Goal: Information Seeking & Learning: Check status

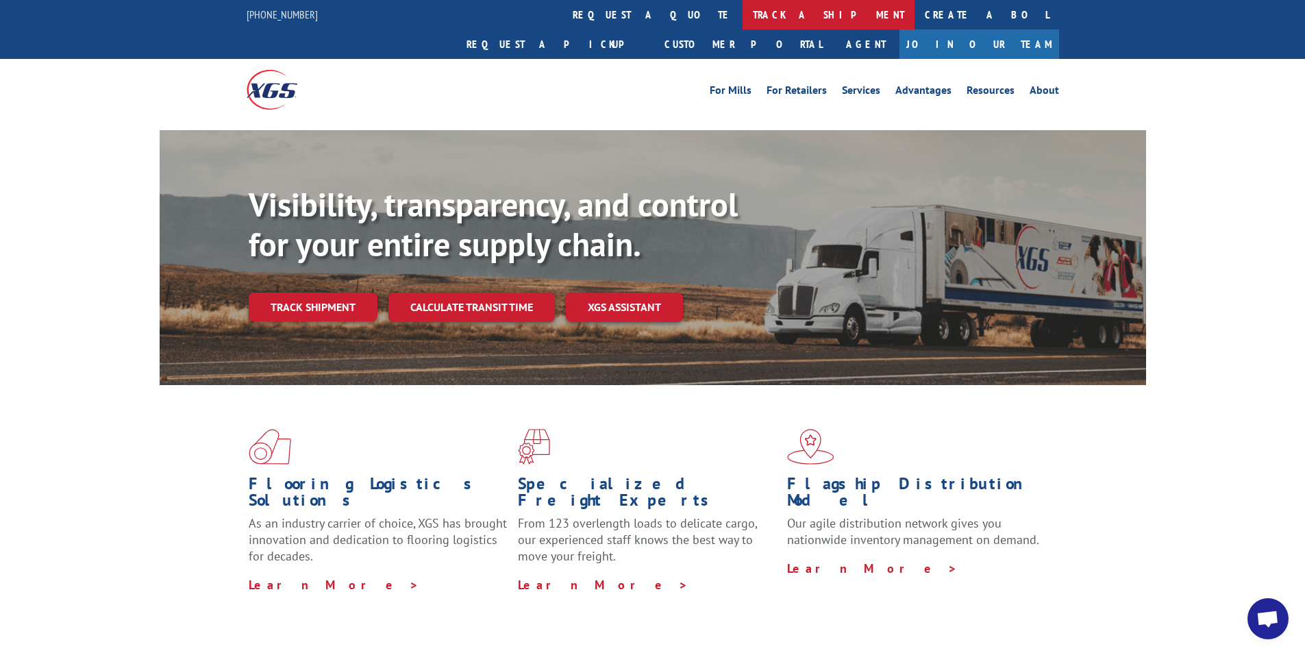
click at [743, 15] on link "track a shipment" at bounding box center [829, 14] width 172 height 29
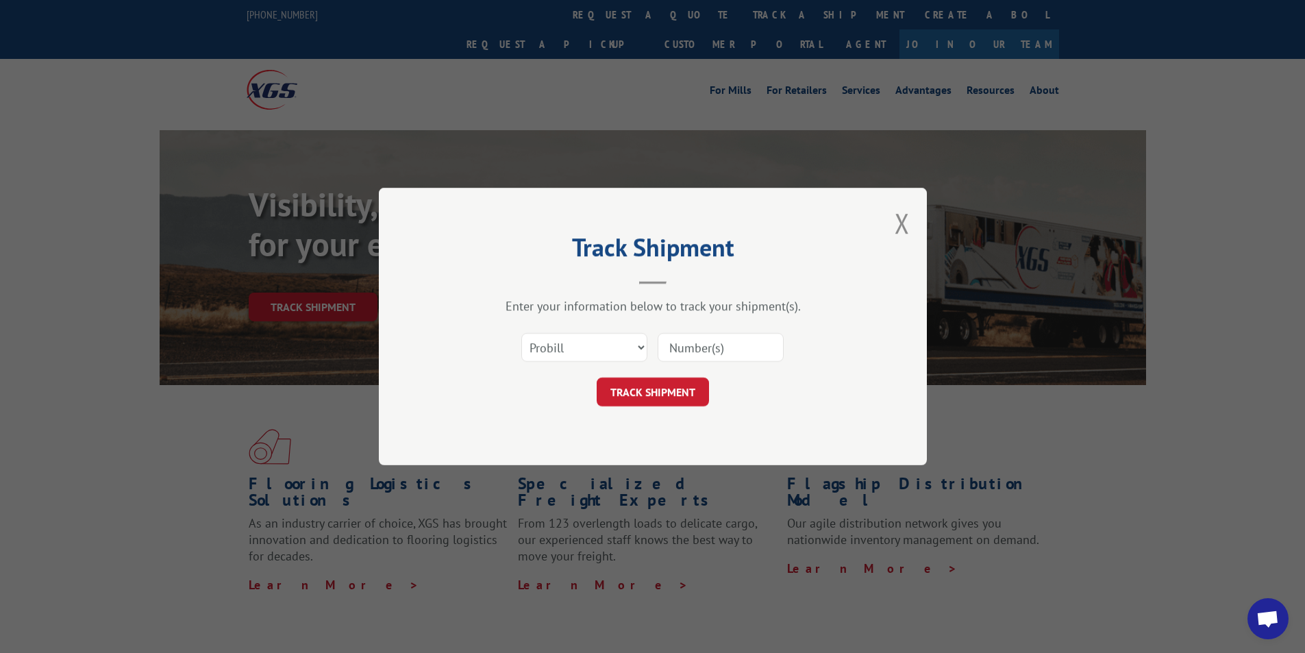
click at [687, 349] on input at bounding box center [721, 347] width 126 height 29
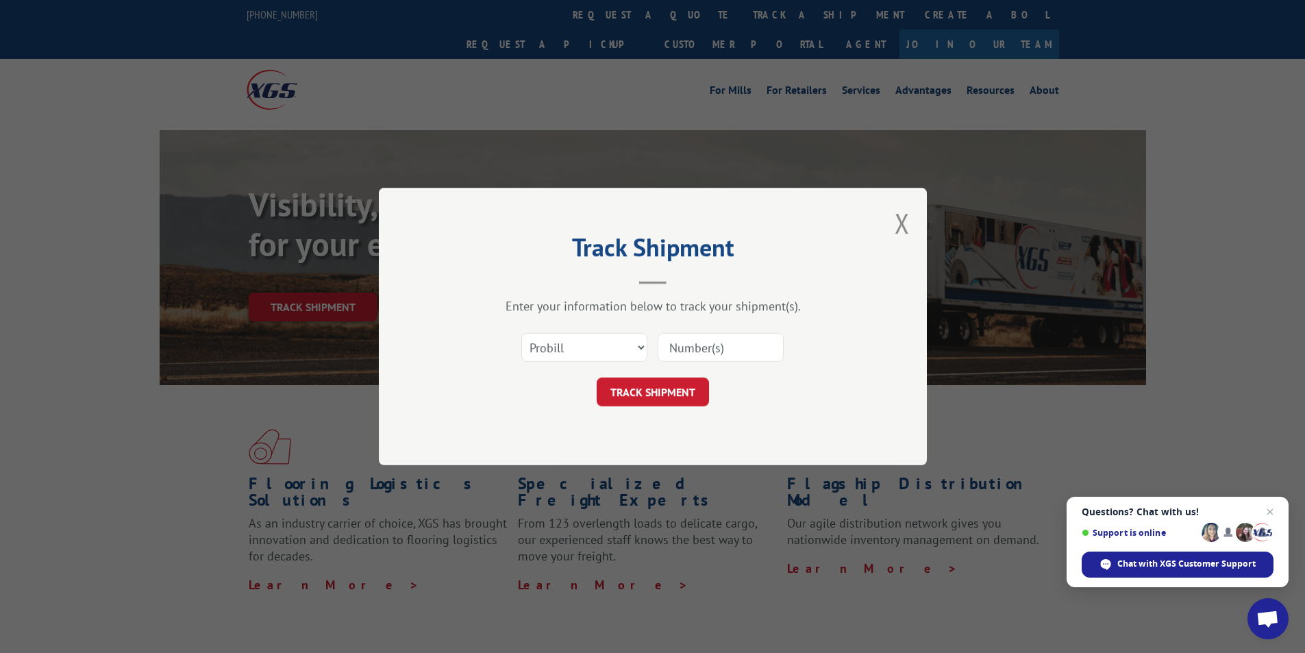
paste input "17496905"
type input "17496905"
click at [638, 393] on button "TRACK SHIPMENT" at bounding box center [653, 392] width 112 height 29
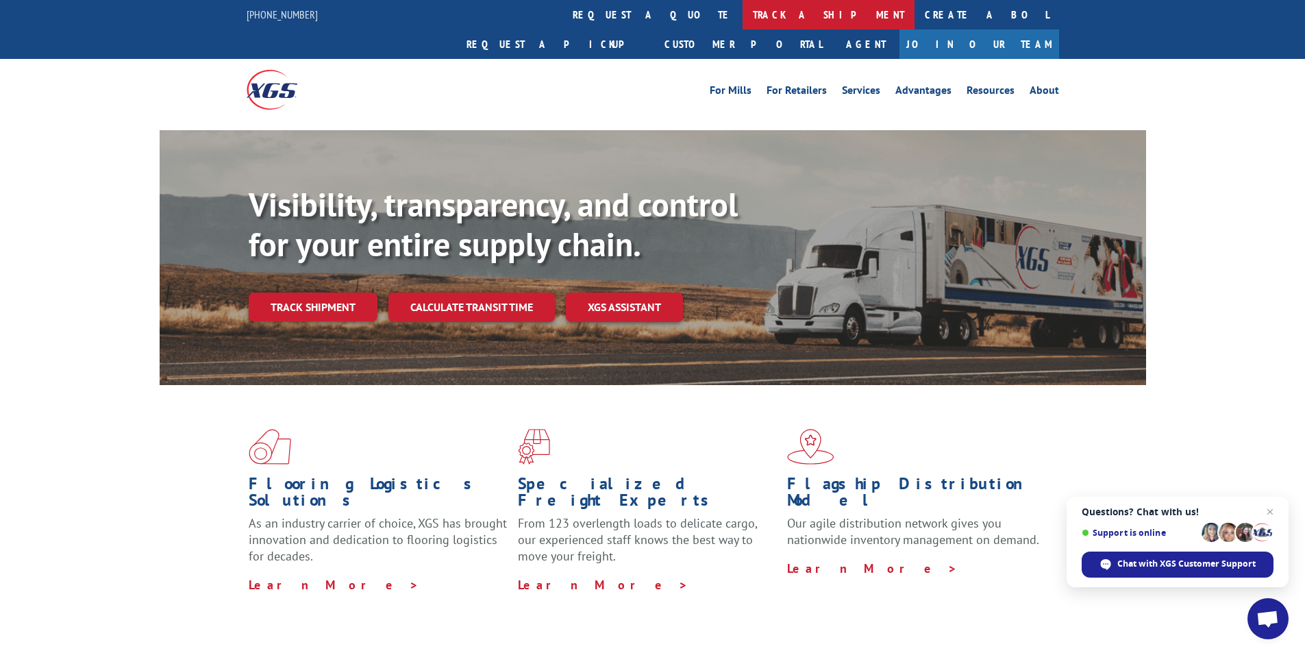
click at [743, 18] on link "track a shipment" at bounding box center [829, 14] width 172 height 29
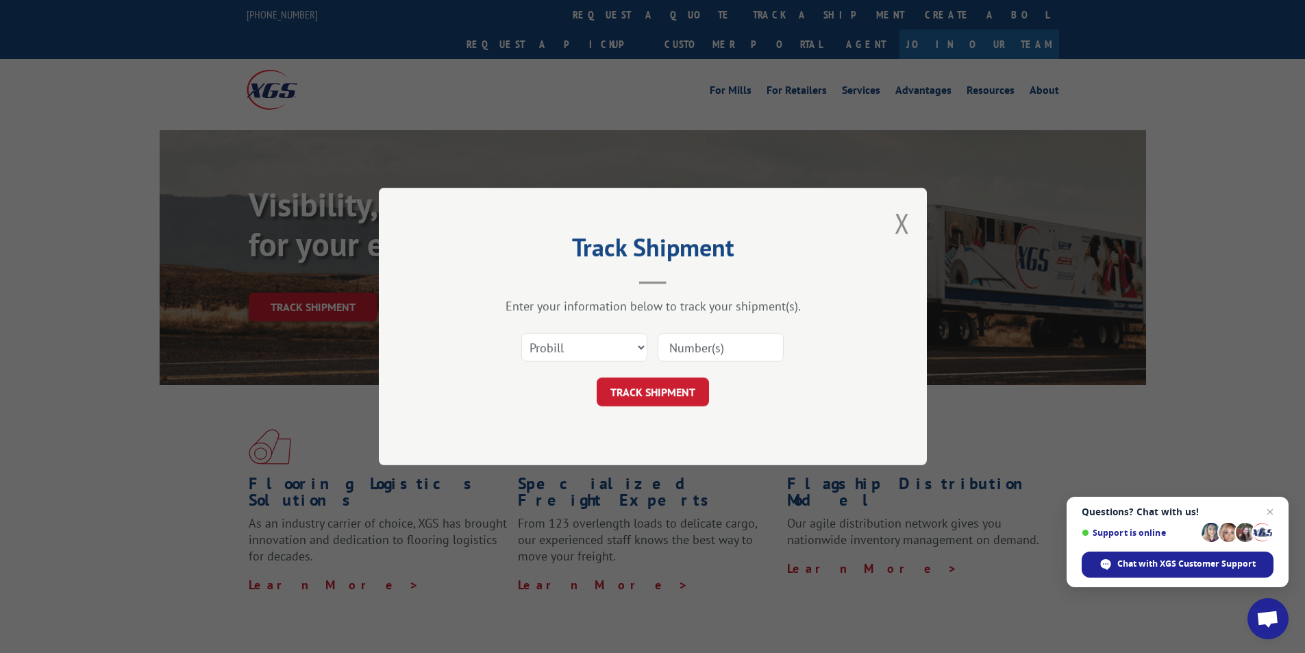
click at [665, 343] on input at bounding box center [721, 347] width 126 height 29
paste input "17496905"
type input "17496905"
click at [650, 397] on button "TRACK SHIPMENT" at bounding box center [653, 392] width 112 height 29
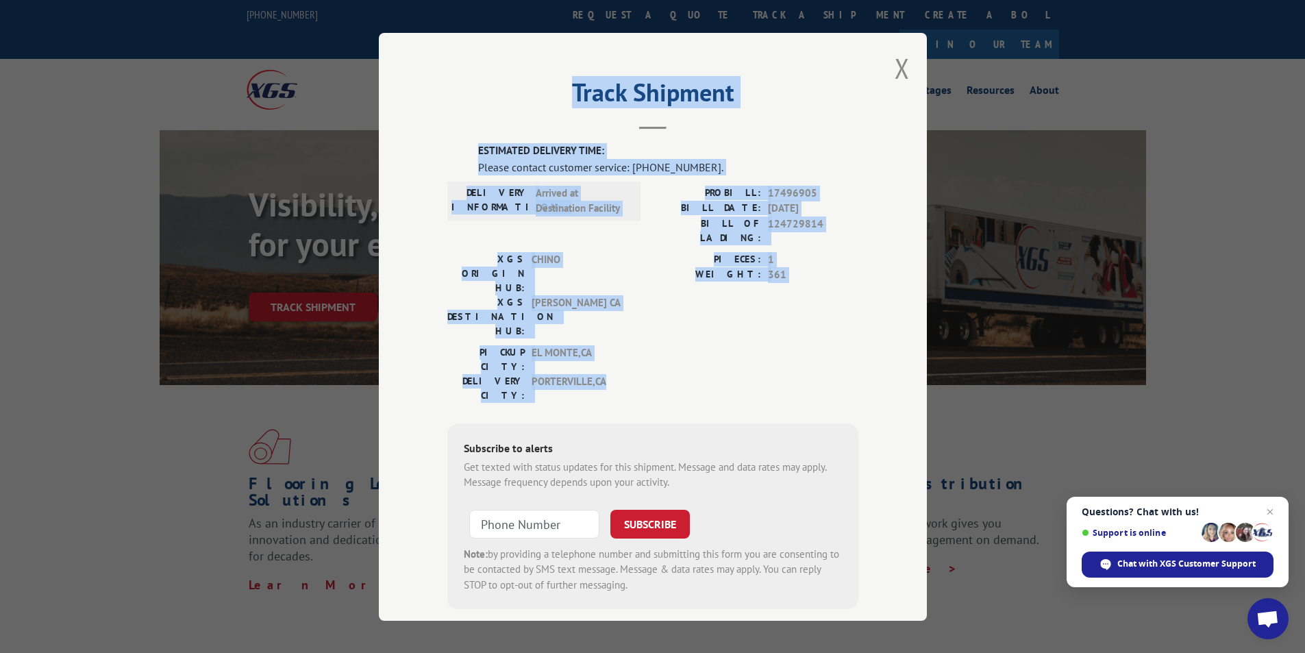
drag, startPoint x: 410, startPoint y: 45, endPoint x: 846, endPoint y: 319, distance: 514.8
click at [835, 323] on div "Track Shipment ESTIMATED DELIVERY TIME: Please contact customer service: [PHONE…" at bounding box center [653, 327] width 548 height 588
copy div "Track Shipment ESTIMATED DELIVERY TIME: Please contact customer service: [PHONE…"
click at [902, 59] on button "Close modal" at bounding box center [902, 68] width 15 height 36
